Goal: Task Accomplishment & Management: Complete application form

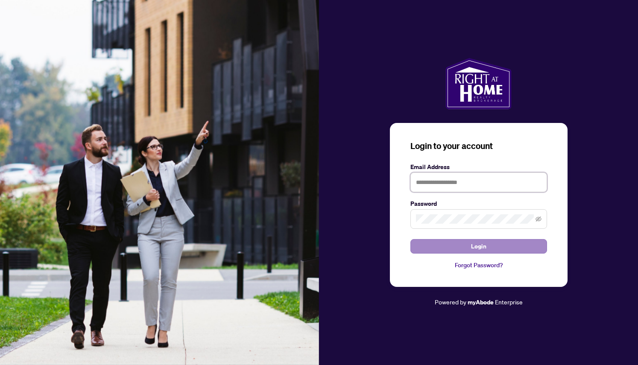
type input "**********"
click at [438, 249] on button "Login" at bounding box center [479, 246] width 137 height 15
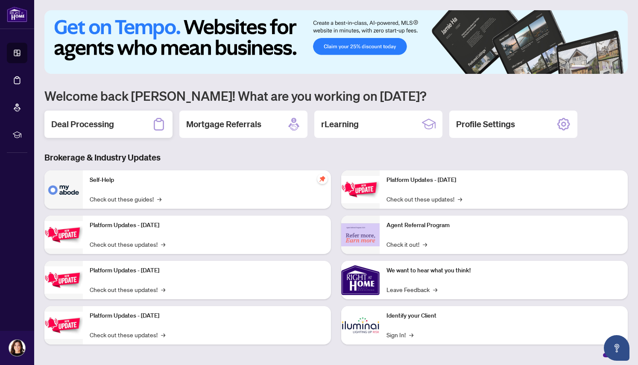
click at [107, 129] on h2 "Deal Processing" at bounding box center [82, 124] width 63 height 12
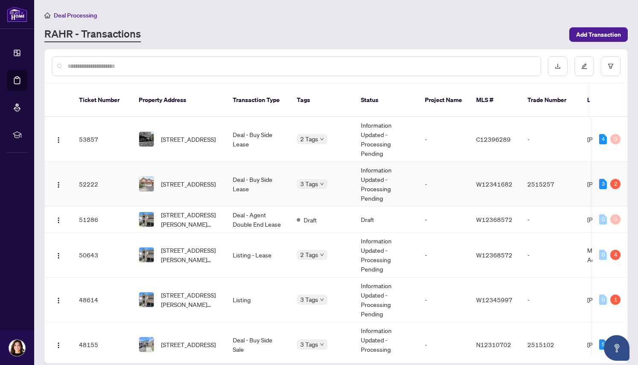
click at [185, 179] on span "[STREET_ADDRESS]" at bounding box center [188, 183] width 55 height 9
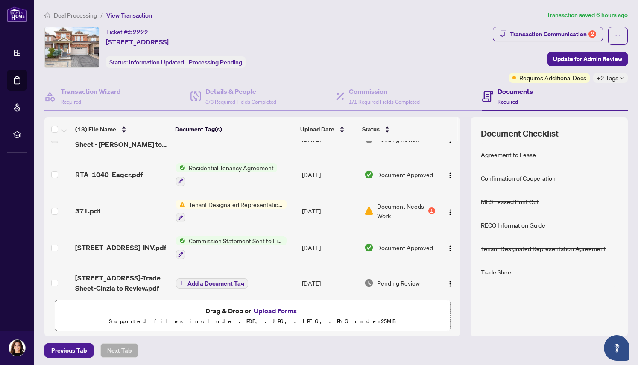
scroll to position [99, 0]
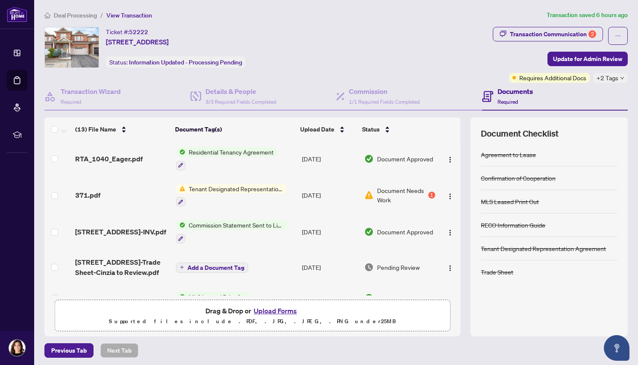
click at [271, 311] on button "Upload Forms" at bounding box center [275, 310] width 48 height 11
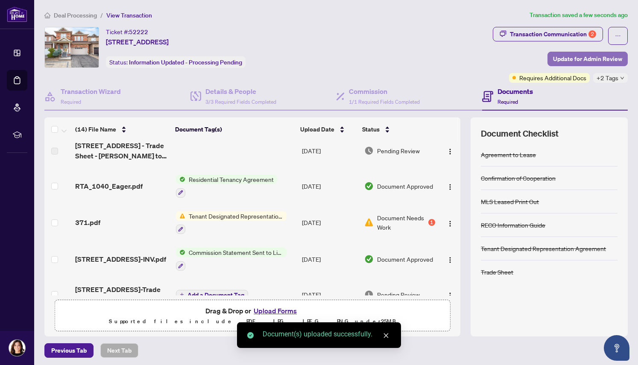
click at [591, 61] on span "Update for Admin Review" at bounding box center [587, 59] width 69 height 14
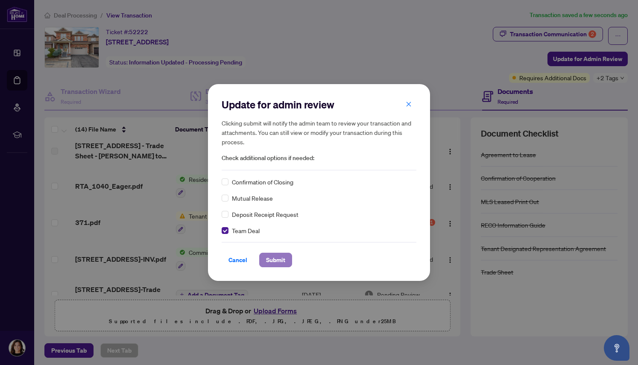
click at [274, 261] on span "Submit" at bounding box center [275, 260] width 19 height 14
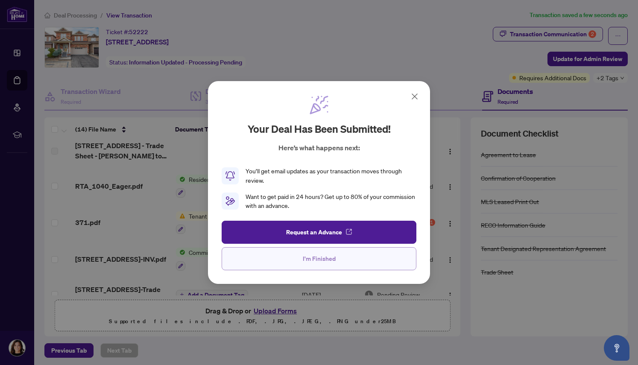
click at [282, 260] on button "I'm Finished" at bounding box center [319, 258] width 195 height 23
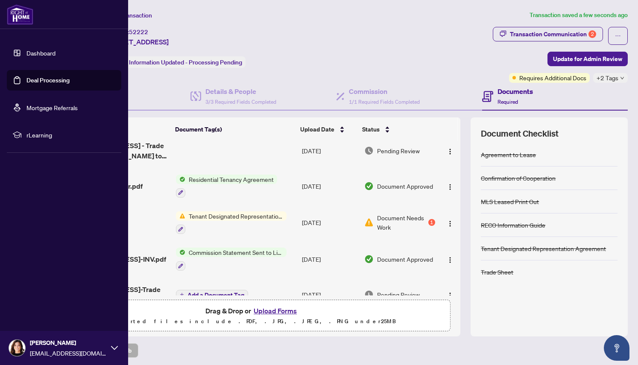
click at [26, 52] on link "Dashboard" at bounding box center [40, 53] width 29 height 8
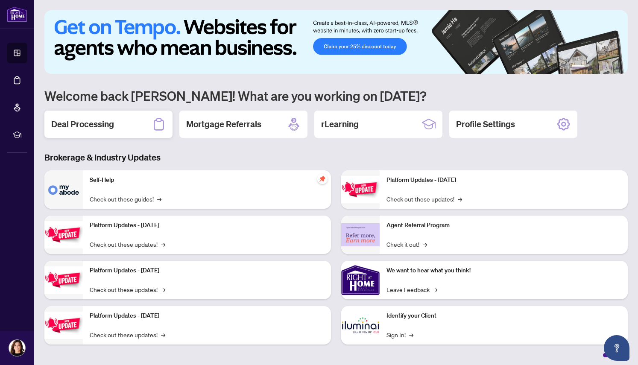
click at [102, 125] on h2 "Deal Processing" at bounding box center [82, 124] width 63 height 12
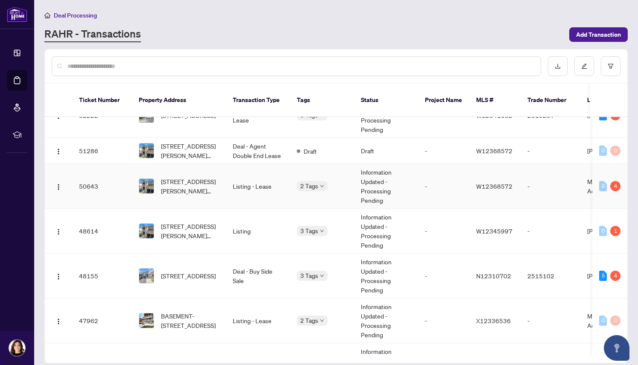
scroll to position [70, 0]
click at [191, 270] on span "[STREET_ADDRESS]" at bounding box center [188, 274] width 55 height 9
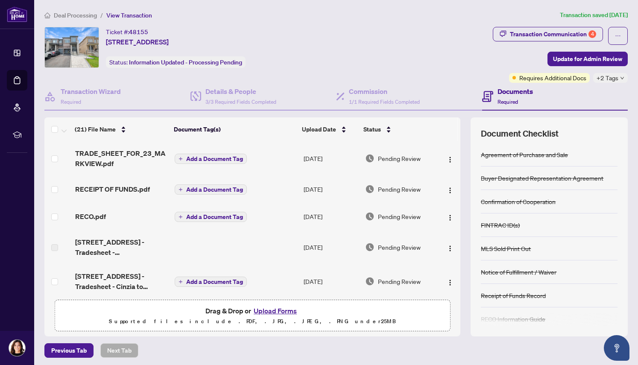
click at [279, 312] on button "Upload Forms" at bounding box center [275, 310] width 48 height 11
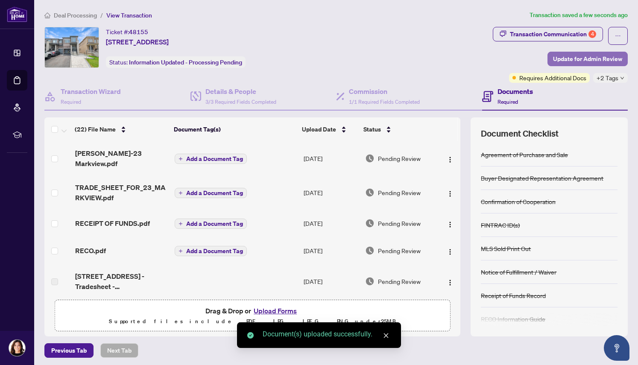
click at [568, 60] on span "Update for Admin Review" at bounding box center [587, 59] width 69 height 14
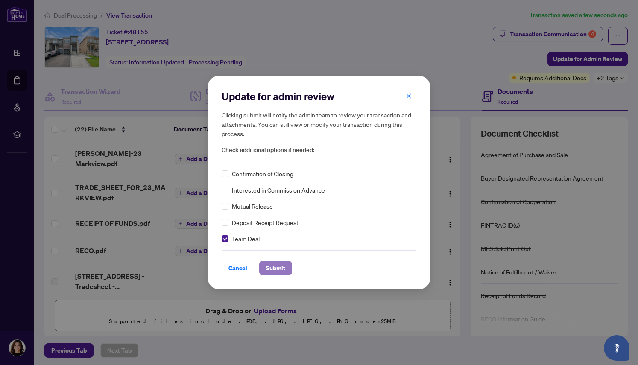
click at [279, 270] on span "Submit" at bounding box center [275, 268] width 19 height 14
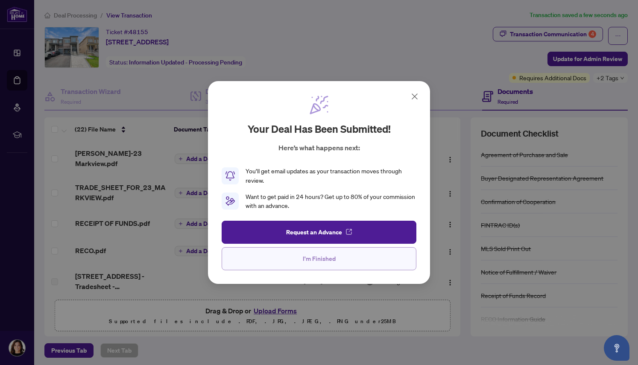
click at [339, 255] on button "I'm Finished" at bounding box center [319, 258] width 195 height 23
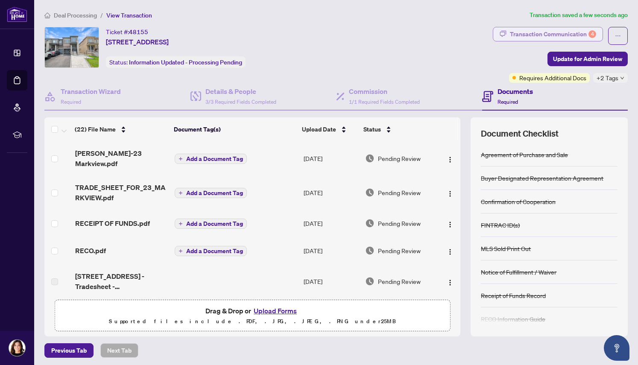
click at [531, 33] on div "Transaction Communication 4" at bounding box center [553, 34] width 86 height 14
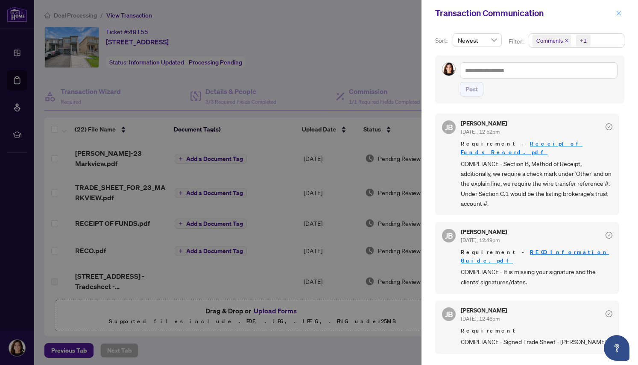
click at [617, 15] on icon "close" at bounding box center [619, 13] width 5 height 5
